Goal: Information Seeking & Learning: Learn about a topic

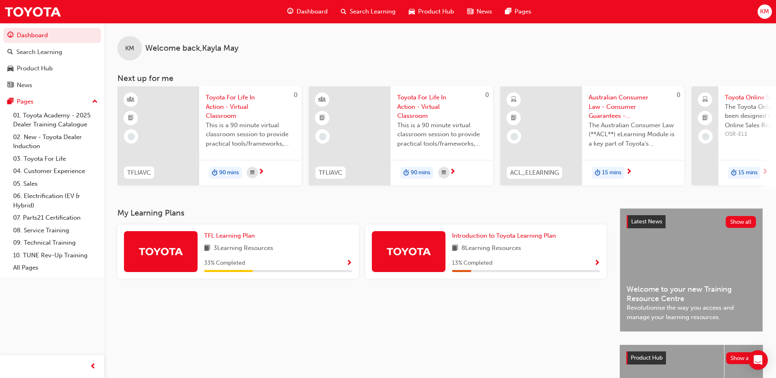
click at [603, 174] on span "15 mins" at bounding box center [611, 172] width 19 height 9
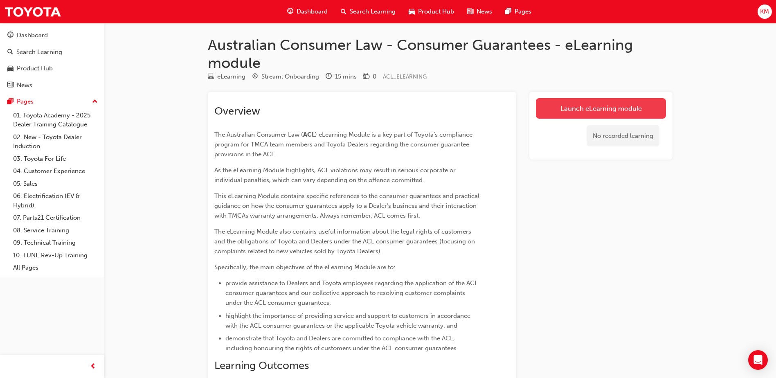
click at [558, 110] on link "Launch eLearning module" at bounding box center [601, 108] width 130 height 20
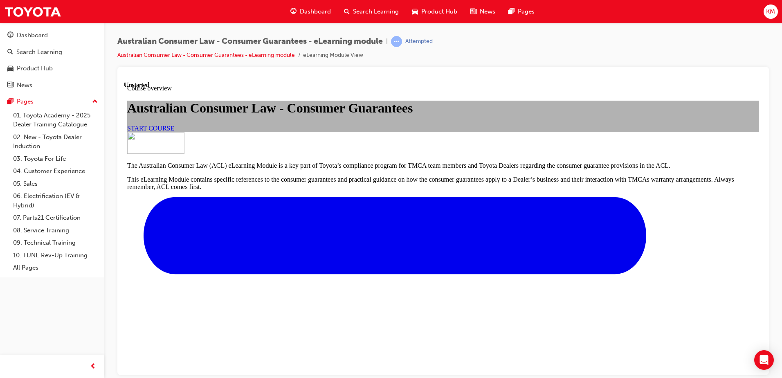
click at [174, 131] on link "START COURSE" at bounding box center [150, 127] width 47 height 7
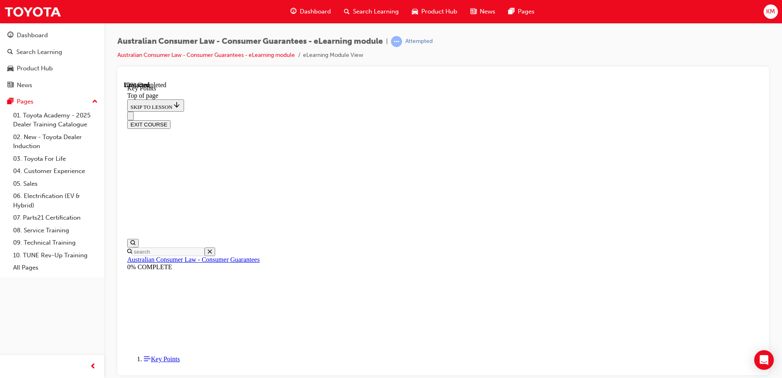
scroll to position [353, 0]
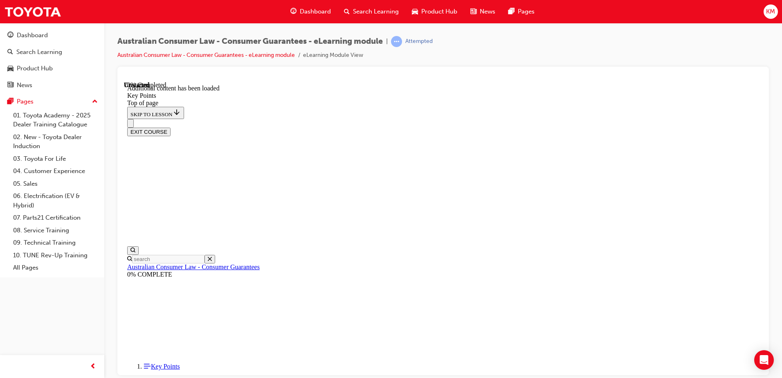
scroll to position [1064, 0]
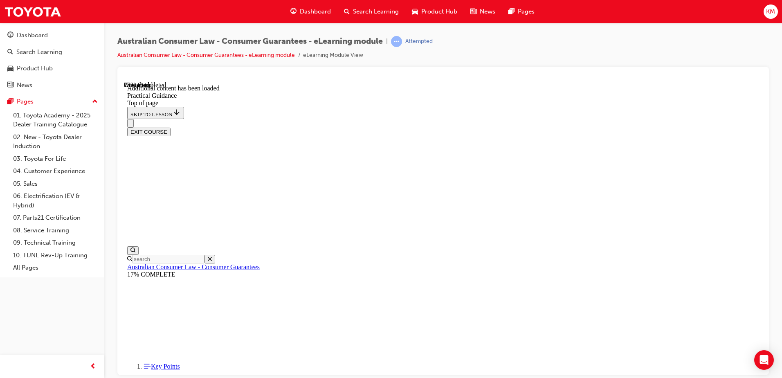
scroll to position [402, 0]
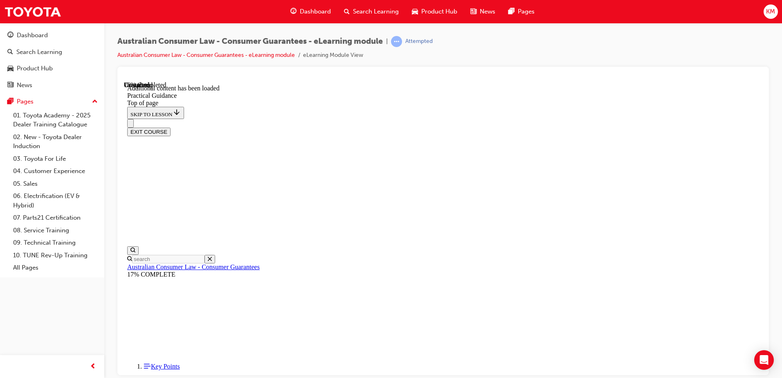
drag, startPoint x: 464, startPoint y: 320, endPoint x: 478, endPoint y: 304, distance: 21.8
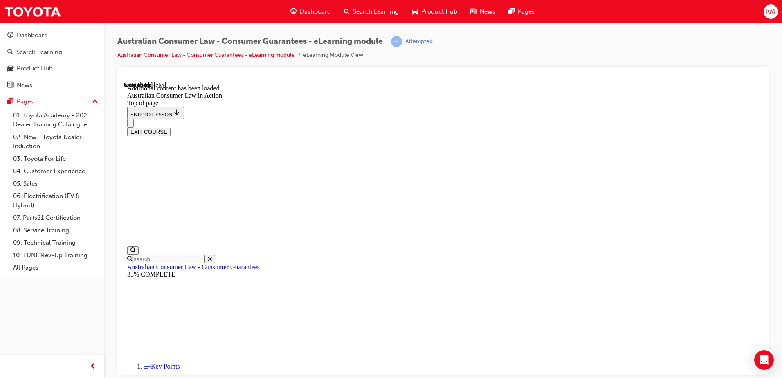
scroll to position [1195, 0]
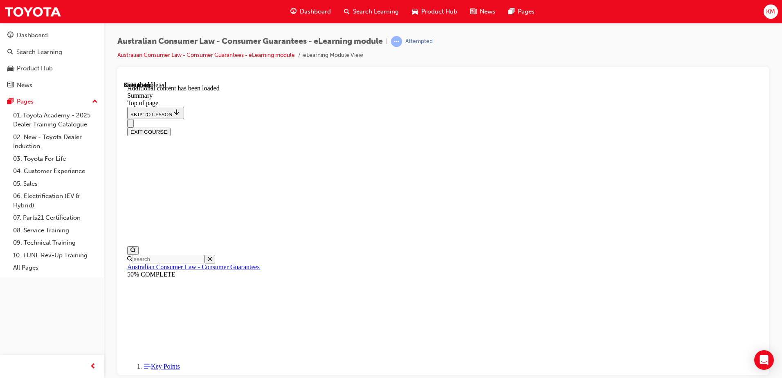
drag, startPoint x: 349, startPoint y: 243, endPoint x: 347, endPoint y: 236, distance: 7.0
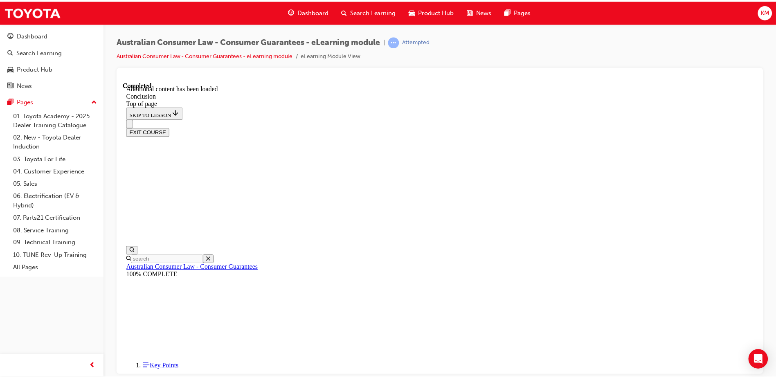
scroll to position [60, 0]
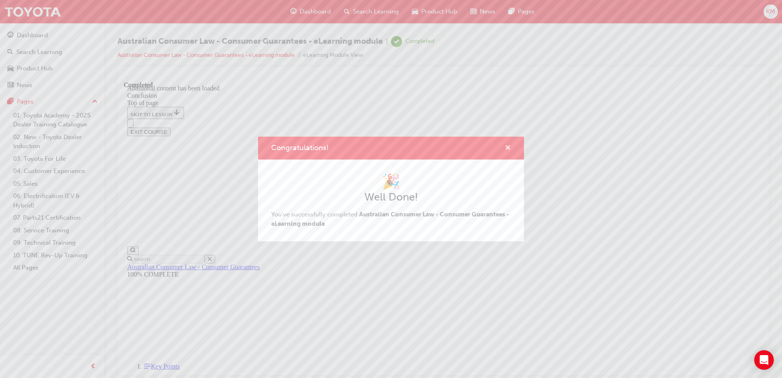
click at [506, 147] on span "cross-icon" at bounding box center [508, 148] width 6 height 7
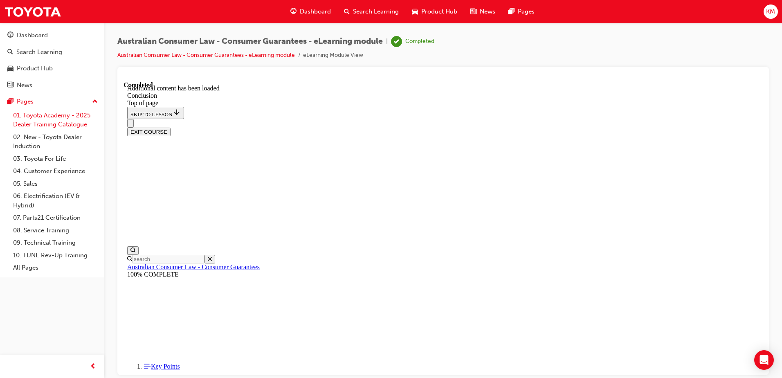
click at [69, 124] on link "01. Toyota Academy - 2025 Dealer Training Catalogue" at bounding box center [55, 120] width 91 height 22
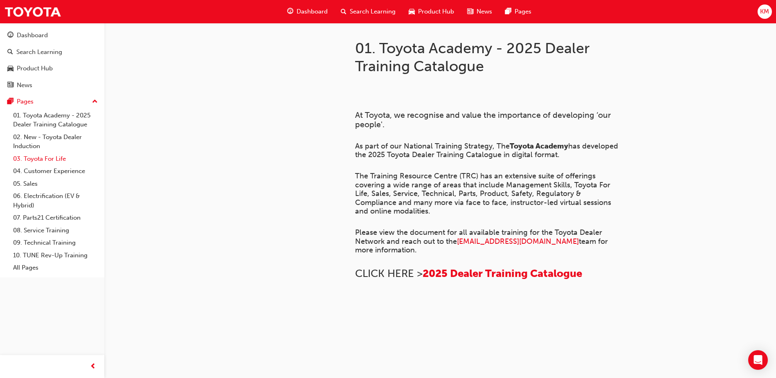
click at [53, 156] on link "03. Toyota For Life" at bounding box center [55, 159] width 91 height 13
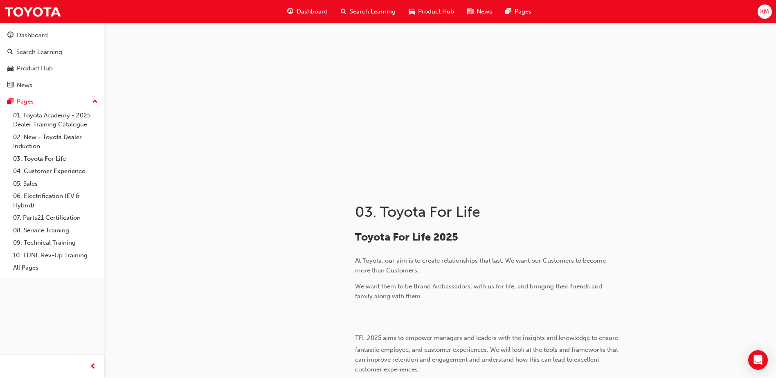
click at [312, 15] on span "Dashboard" at bounding box center [312, 11] width 31 height 9
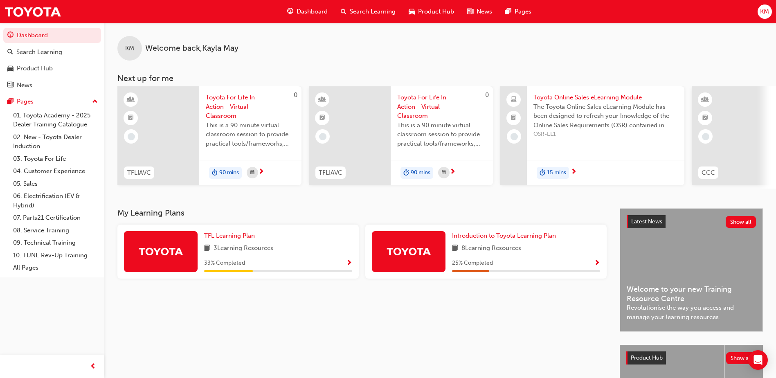
click at [582, 172] on div "15 mins" at bounding box center [605, 173] width 157 height 26
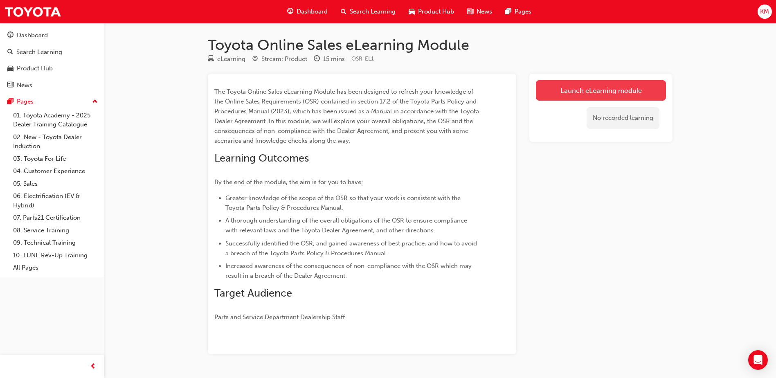
click at [578, 87] on link "Launch eLearning module" at bounding box center [601, 90] width 130 height 20
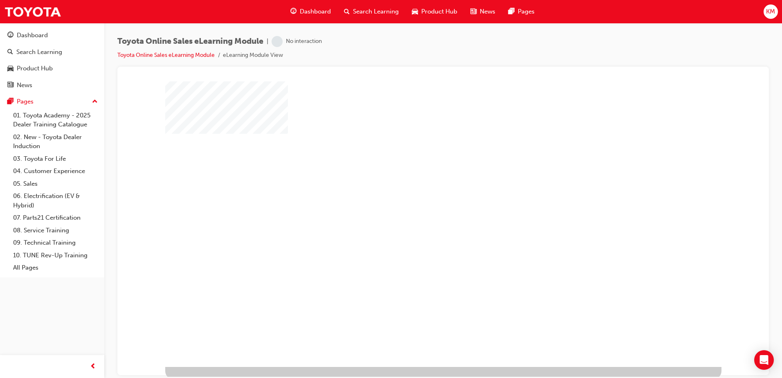
scroll to position [11, 0]
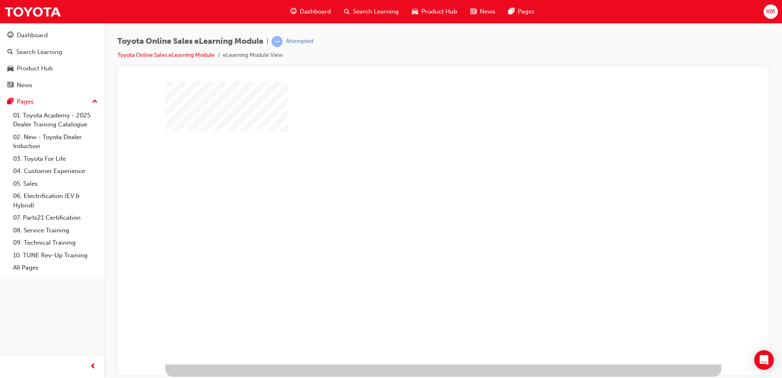
click at [420, 193] on div "play" at bounding box center [420, 193] width 0 height 0
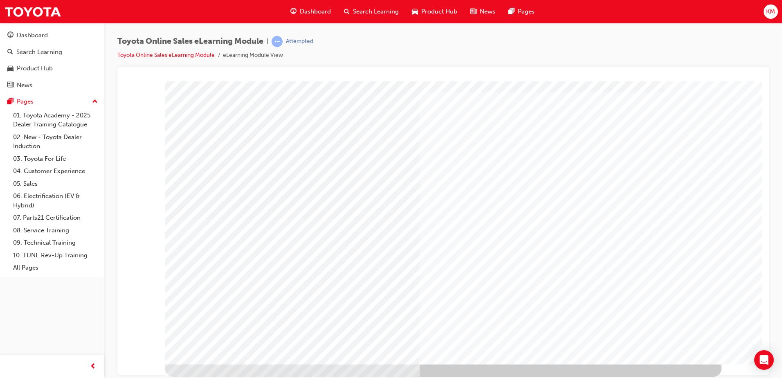
scroll to position [0, 0]
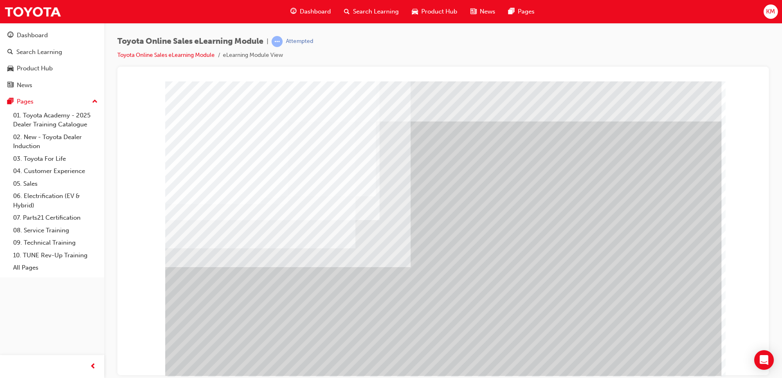
drag, startPoint x: 671, startPoint y: 355, endPoint x: 644, endPoint y: 341, distance: 30.2
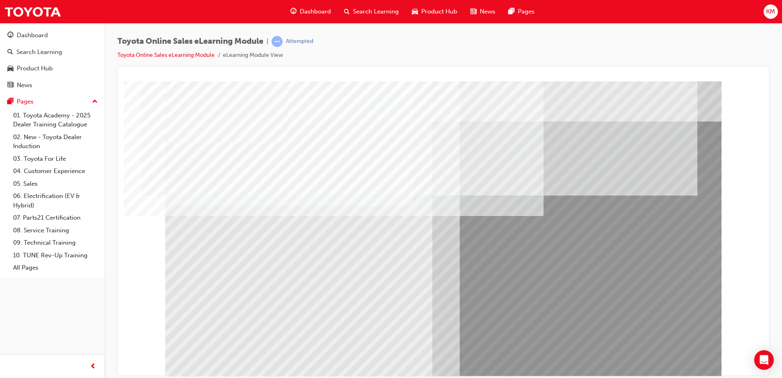
drag, startPoint x: 670, startPoint y: 356, endPoint x: 648, endPoint y: 355, distance: 21.7
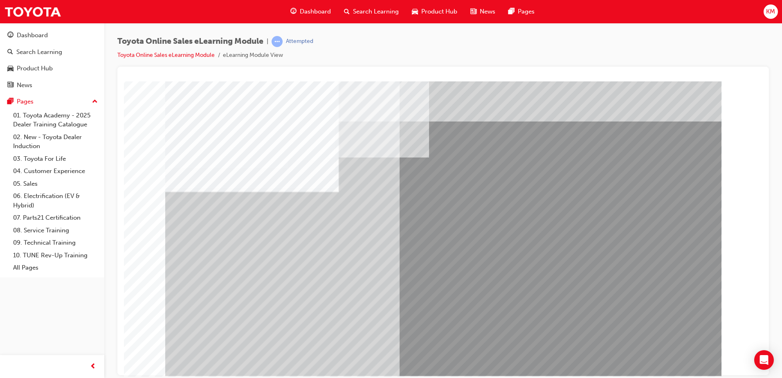
drag, startPoint x: 578, startPoint y: 334, endPoint x: 628, endPoint y: 353, distance: 53.5
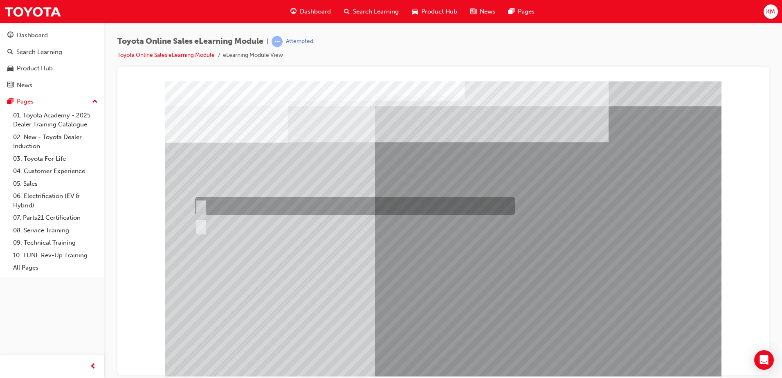
click at [274, 207] on div at bounding box center [353, 206] width 320 height 18
radio input "true"
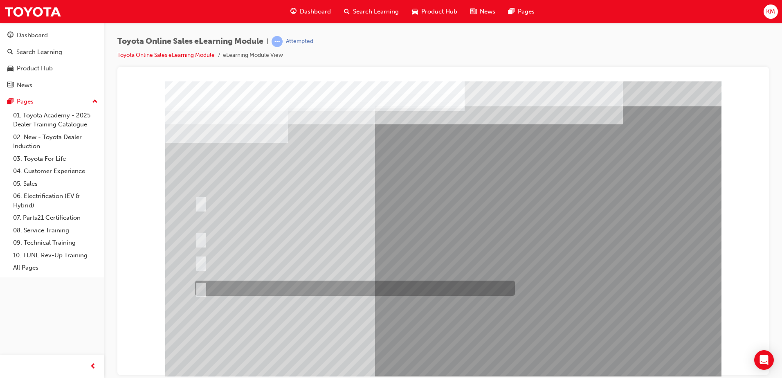
click at [367, 292] on div at bounding box center [353, 288] width 320 height 15
radio input "true"
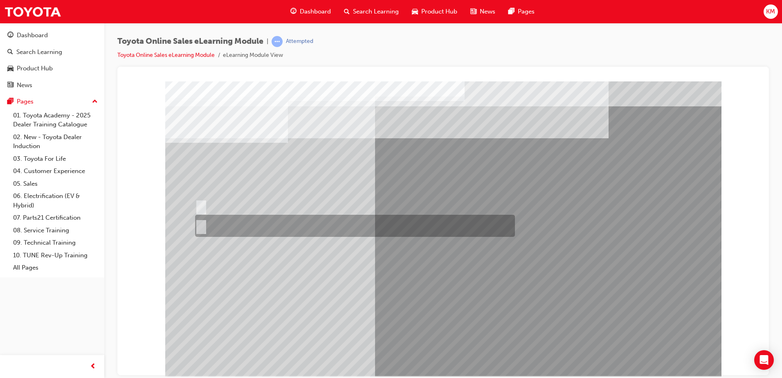
click at [199, 225] on input "No" at bounding box center [199, 225] width 9 height 9
radio input "true"
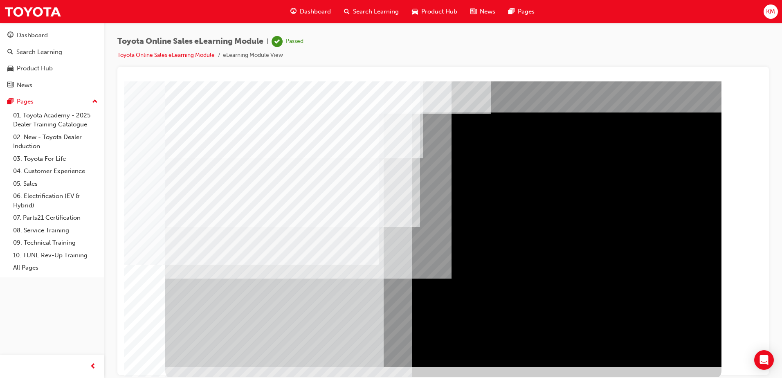
scroll to position [11, 0]
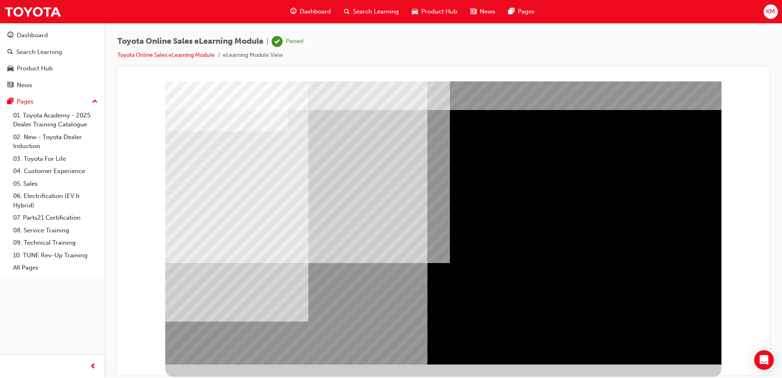
scroll to position [0, 0]
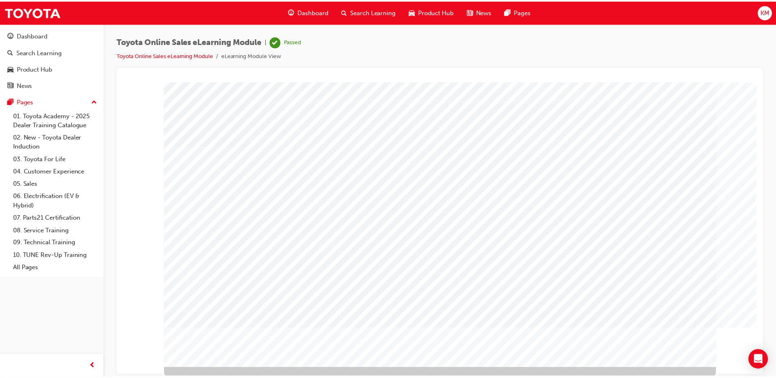
scroll to position [11, 0]
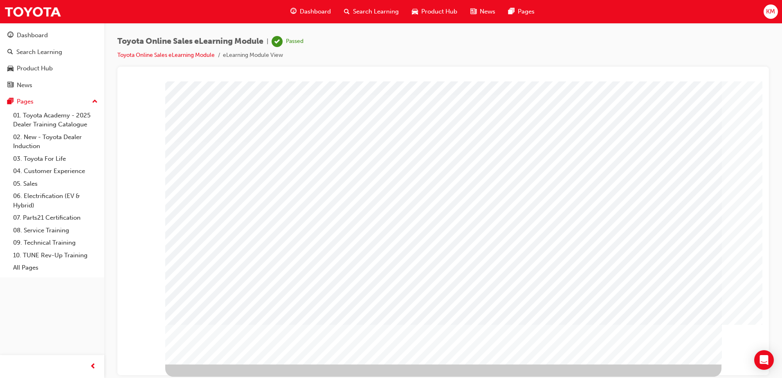
click at [310, 12] on span "Dashboard" at bounding box center [315, 11] width 31 height 9
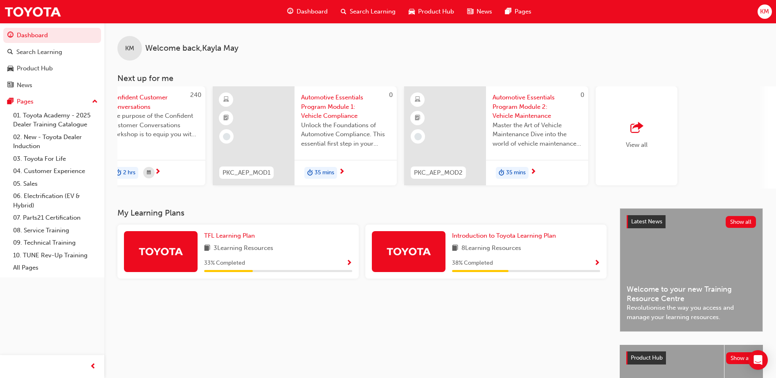
scroll to position [0, 475]
